Goal: Task Accomplishment & Management: Complete application form

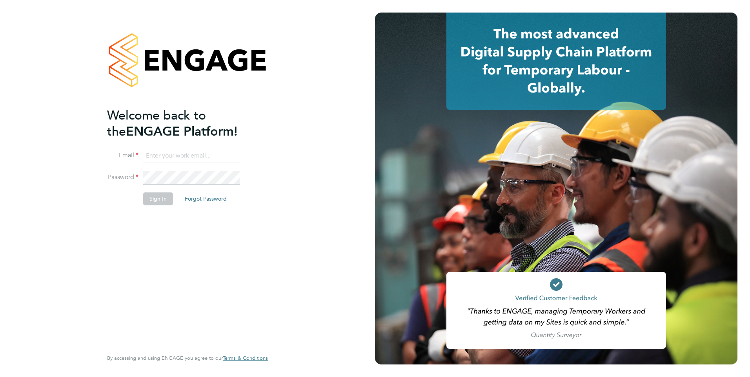
type input "[EMAIL_ADDRESS][DOMAIN_NAME]"
click at [166, 200] on button "Sign In" at bounding box center [158, 199] width 30 height 13
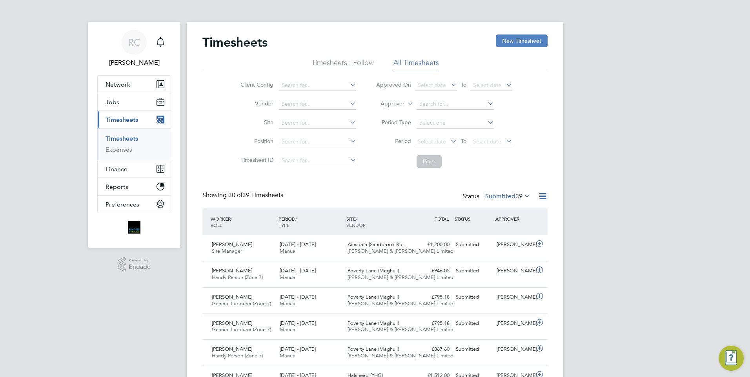
click at [528, 44] on button "New Timesheet" at bounding box center [522, 41] width 52 height 13
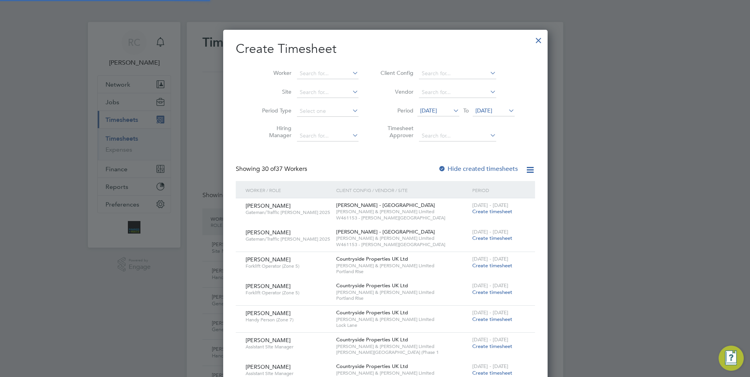
scroll to position [4, 4]
click at [317, 75] on input at bounding box center [328, 73] width 62 height 11
type input "zam"
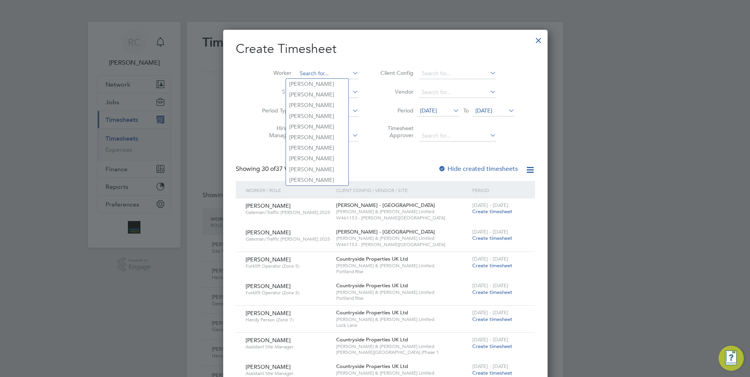
click at [316, 69] on input at bounding box center [328, 73] width 62 height 11
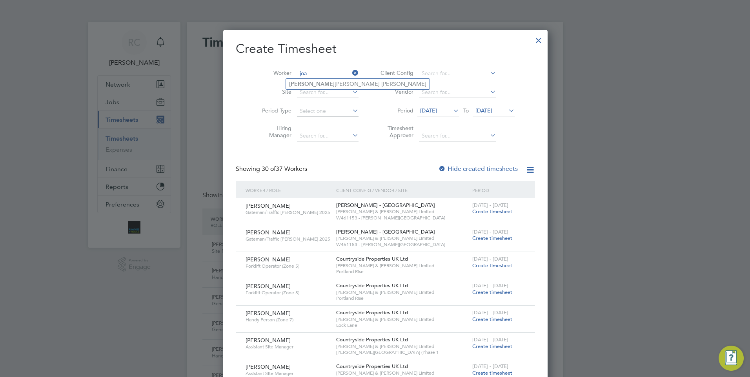
type input "joa"
click at [320, 95] on li "[PERSON_NAME]" at bounding box center [341, 94] width 111 height 11
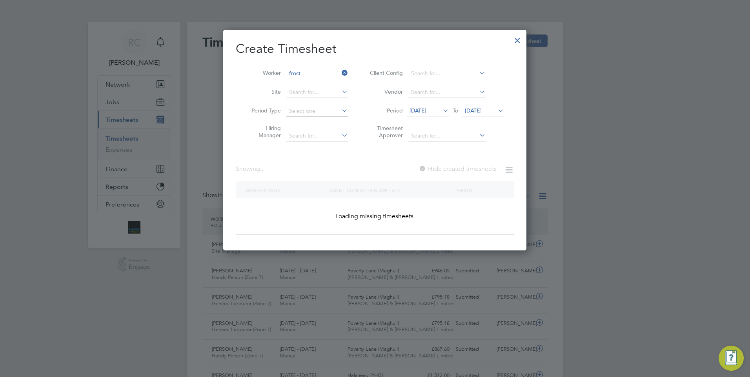
type input "[PERSON_NAME]"
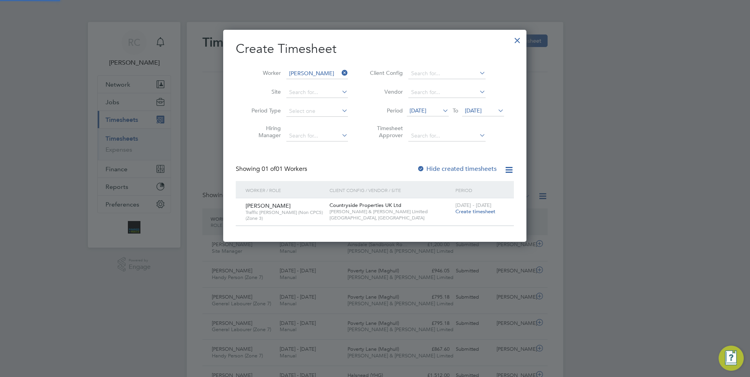
scroll to position [211, 304]
click at [428, 169] on label "Hide created timesheets" at bounding box center [457, 169] width 80 height 8
click at [466, 213] on span "Create timesheet" at bounding box center [475, 211] width 40 height 7
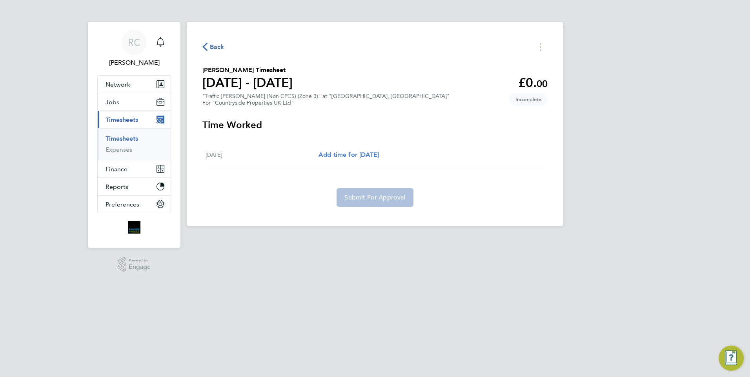
click at [379, 150] on link "Add time for [DATE]" at bounding box center [349, 154] width 60 height 9
select select "30"
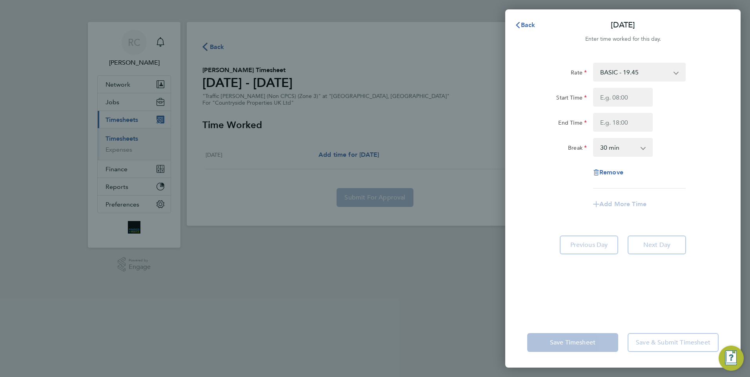
click at [481, 277] on div "Back [DATE] Enter time worked for this day. Rate BASIC - 19.45 Start Time End T…" at bounding box center [375, 188] width 750 height 377
click at [453, 70] on div "Back [DATE] Enter time worked for this day. Rate BASIC - 19.45 Start Time End T…" at bounding box center [375, 188] width 750 height 377
click at [520, 27] on icon "button" at bounding box center [518, 25] width 6 height 6
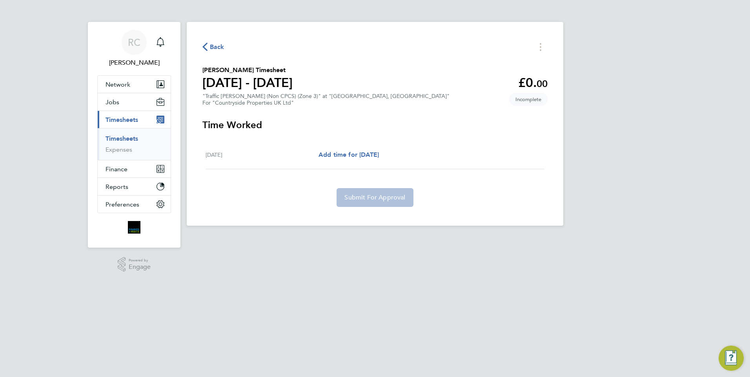
click at [212, 42] on button "Back" at bounding box center [213, 47] width 22 height 10
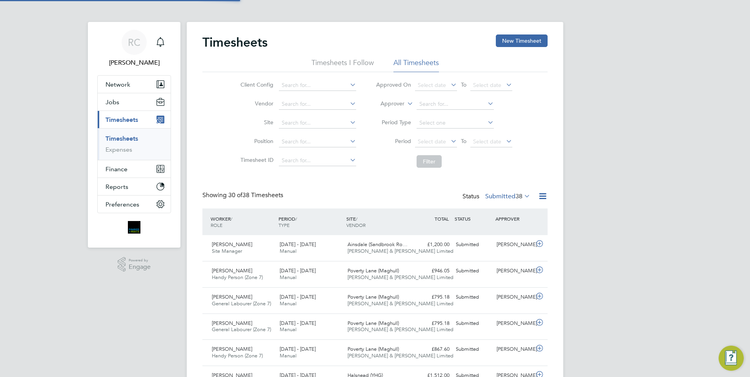
scroll to position [20, 68]
click at [308, 85] on input at bounding box center [317, 85] width 77 height 11
click at [510, 46] on button "New Timesheet" at bounding box center [522, 41] width 52 height 13
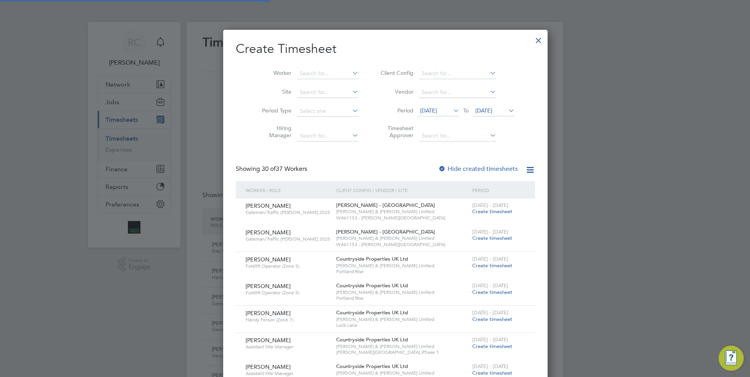
click at [308, 67] on li "Worker" at bounding box center [307, 73] width 122 height 19
click at [308, 71] on input at bounding box center [328, 73] width 62 height 11
click at [330, 80] on li "[PERSON_NAME] [PERSON_NAME]" at bounding box center [317, 84] width 62 height 11
type input "[PERSON_NAME]"
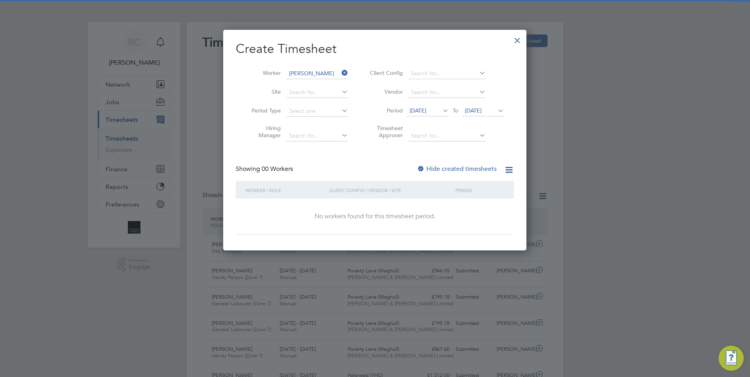
click at [427, 168] on label "Hide created timesheets" at bounding box center [457, 169] width 80 height 8
click at [441, 108] on icon at bounding box center [441, 110] width 0 height 11
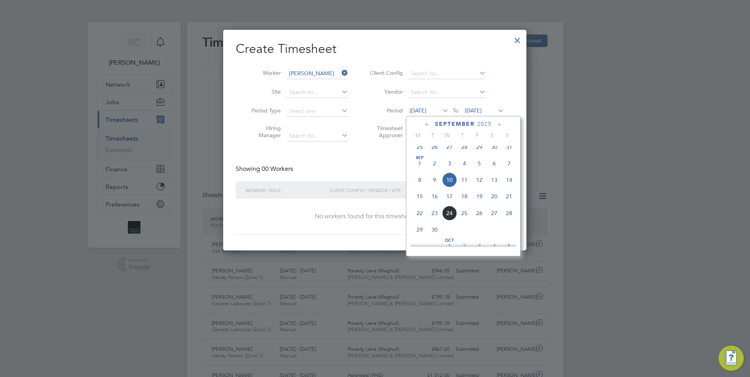
click at [423, 204] on span "15" at bounding box center [419, 196] width 15 height 15
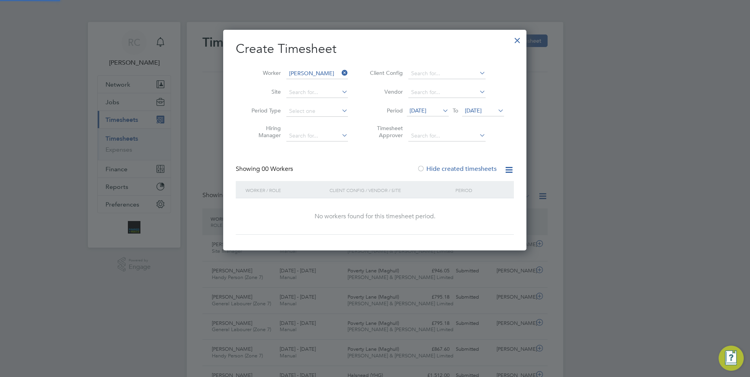
click at [488, 114] on span "[DATE]" at bounding box center [483, 111] width 42 height 11
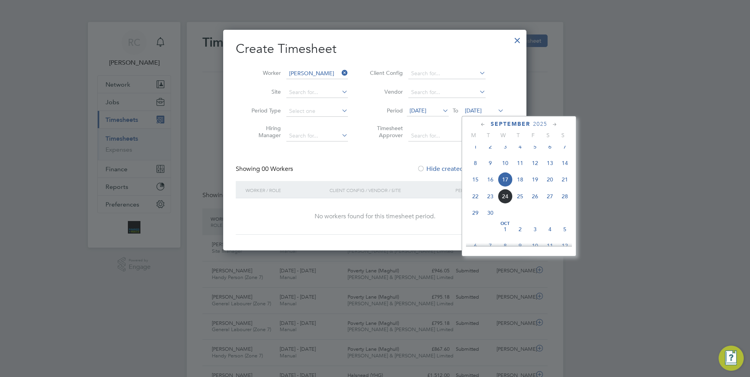
click at [564, 185] on span "21" at bounding box center [564, 179] width 15 height 15
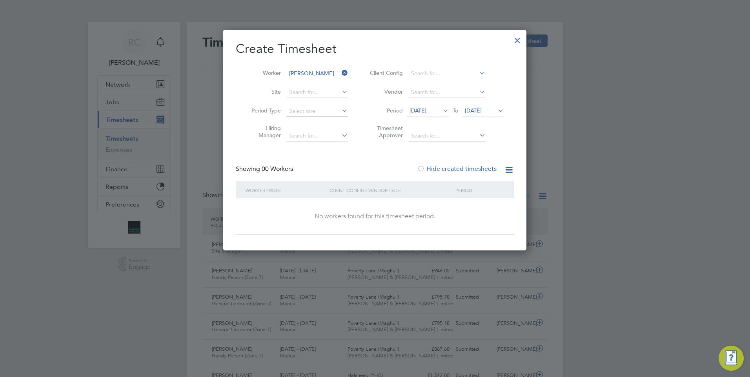
click at [448, 155] on div "Create Timesheet Worker [PERSON_NAME] Site Period Type Hiring Manager Client Co…" at bounding box center [375, 138] width 278 height 194
click at [340, 71] on icon at bounding box center [340, 72] width 0 height 11
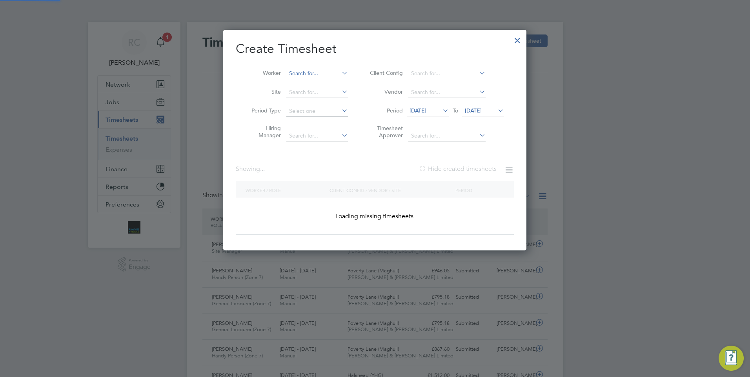
scroll to position [221, 304]
click at [320, 70] on input at bounding box center [317, 73] width 62 height 11
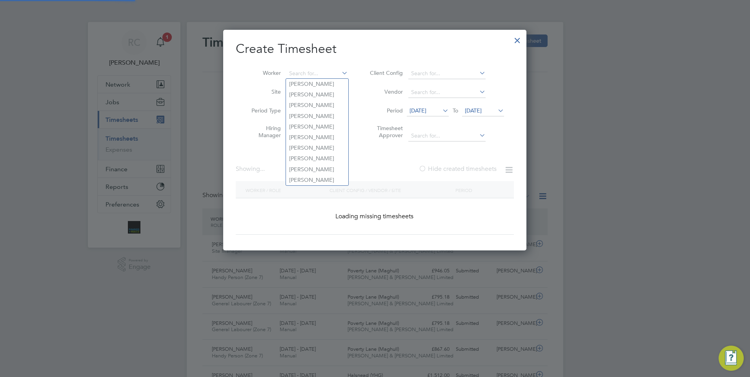
scroll to position [1156, 304]
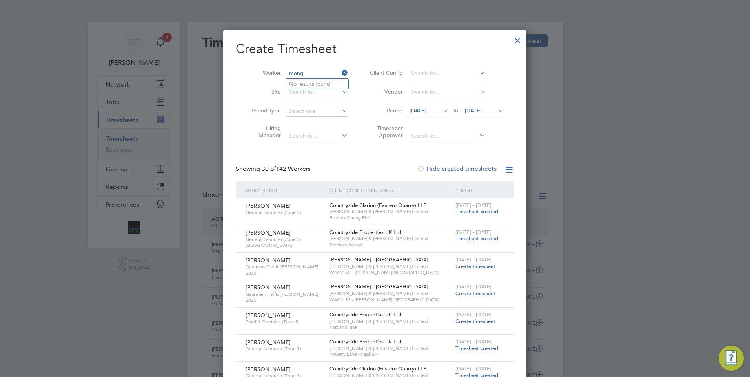
type input "mong"
